Goal: Task Accomplishment & Management: Manage account settings

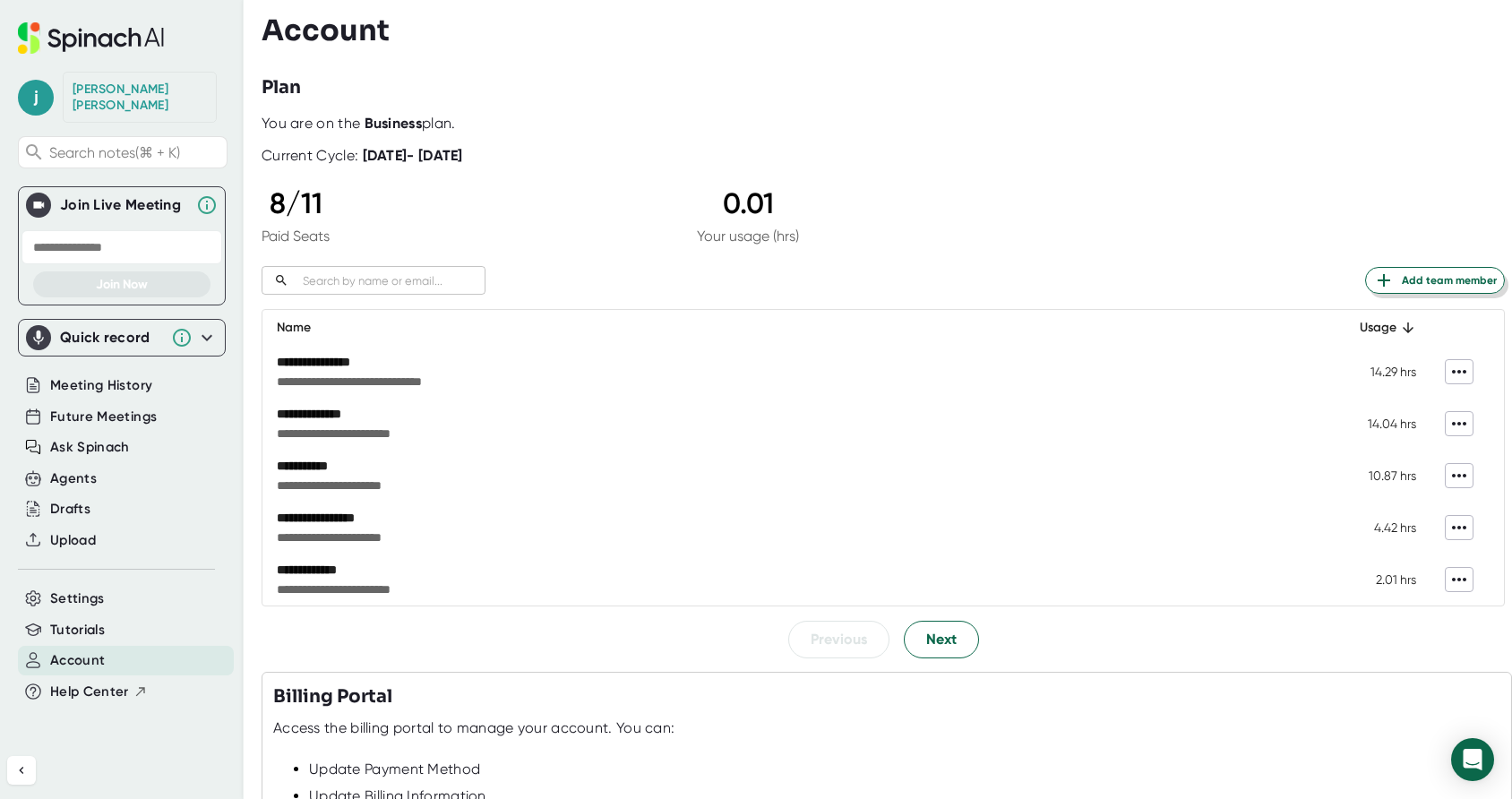
click at [1450, 275] on span "Add team member" at bounding box center [1434, 281] width 123 height 22
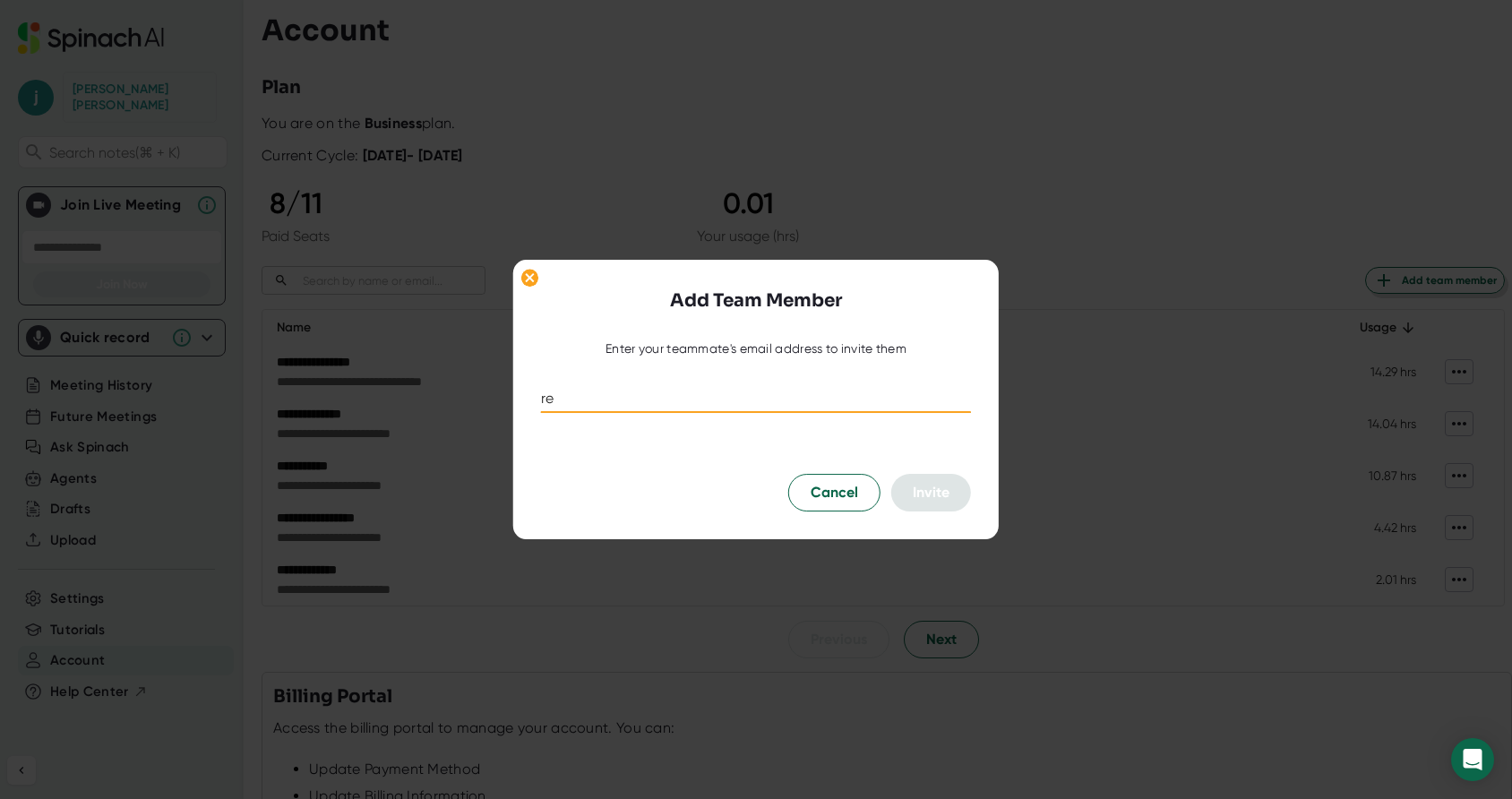
type input "r"
type input "[PERSON_NAME][EMAIL_ADDRESS][DOMAIN_NAME]"
click at [930, 493] on span "Invite" at bounding box center [931, 492] width 37 height 17
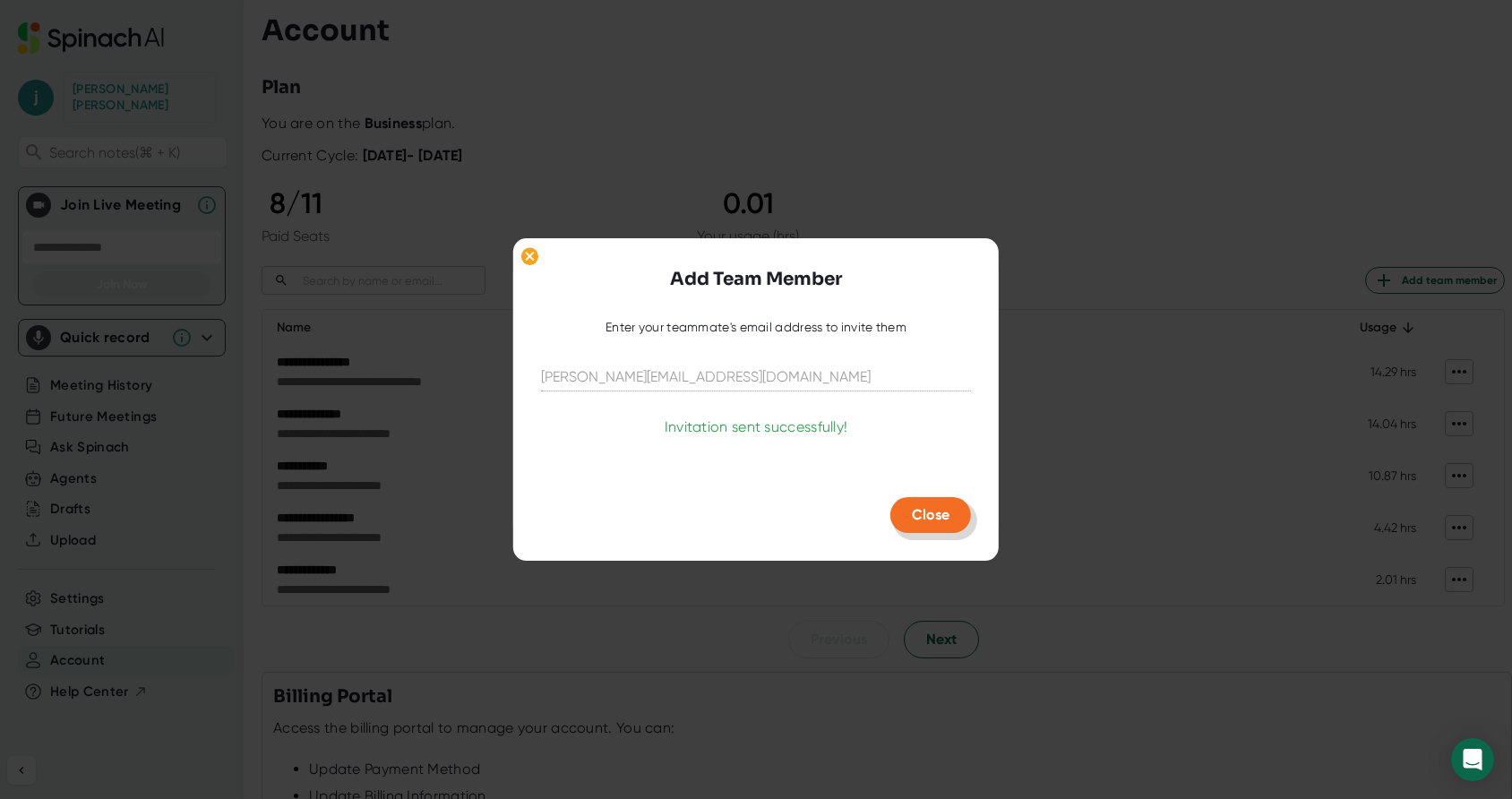
click at [926, 515] on span "Close" at bounding box center [931, 514] width 38 height 17
